Goal: Navigation & Orientation: Find specific page/section

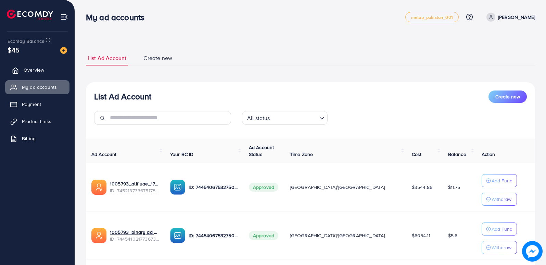
click at [27, 71] on span "Overview" at bounding box center [34, 69] width 21 height 7
